Goal: Navigation & Orientation: Find specific page/section

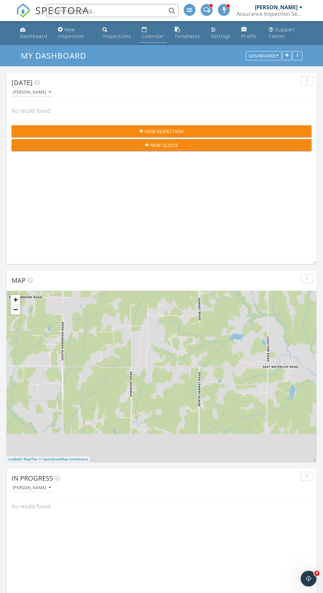
click at [145, 38] on div "Calendar" at bounding box center [153, 36] width 22 height 6
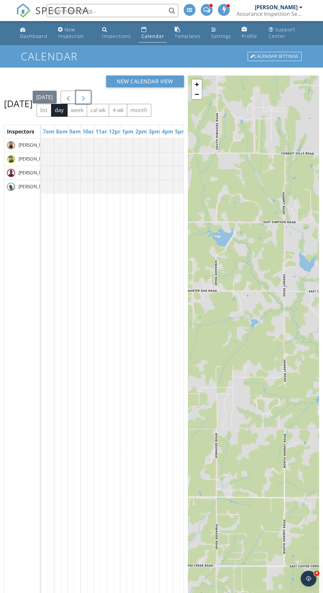
click at [87, 100] on span "button" at bounding box center [83, 98] width 8 height 8
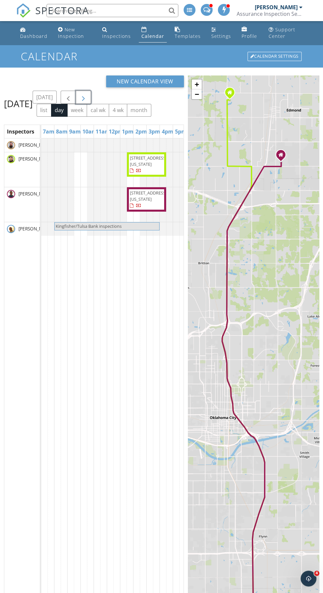
click at [87, 101] on span "button" at bounding box center [83, 98] width 8 height 8
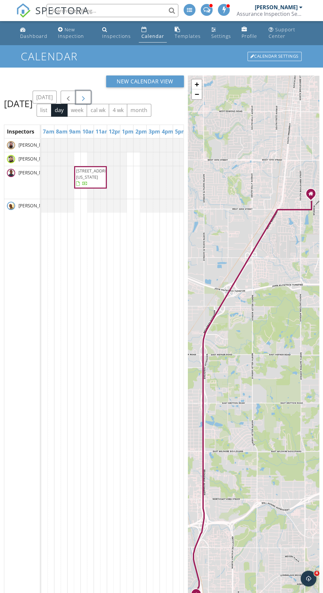
click at [87, 101] on span "button" at bounding box center [83, 98] width 8 height 8
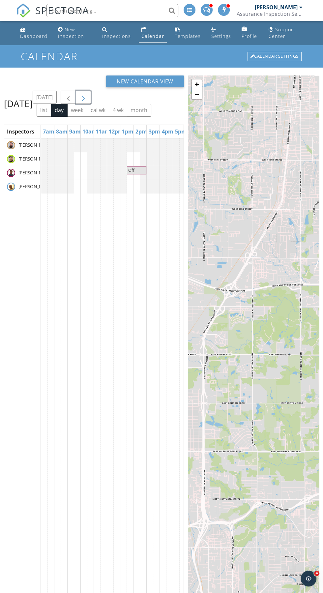
click at [87, 101] on span "button" at bounding box center [83, 98] width 8 height 8
